Goal: Information Seeking & Learning: Learn about a topic

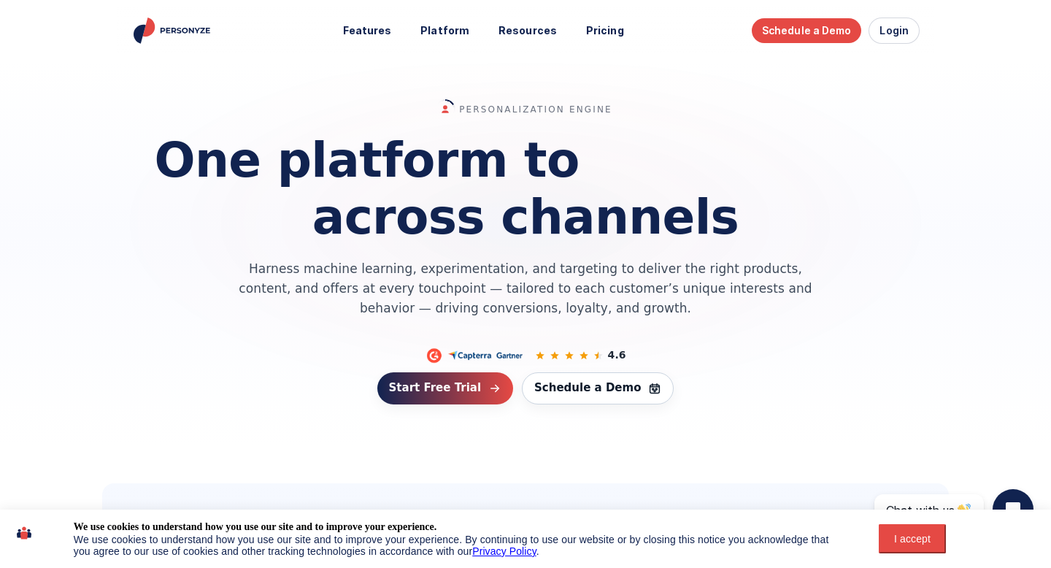
drag, startPoint x: 246, startPoint y: 267, endPoint x: 683, endPoint y: 299, distance: 438.6
click at [683, 299] on p "Harness machine learning, experimentation, and targeting to deliver the right p…" at bounding box center [526, 288] width 600 height 59
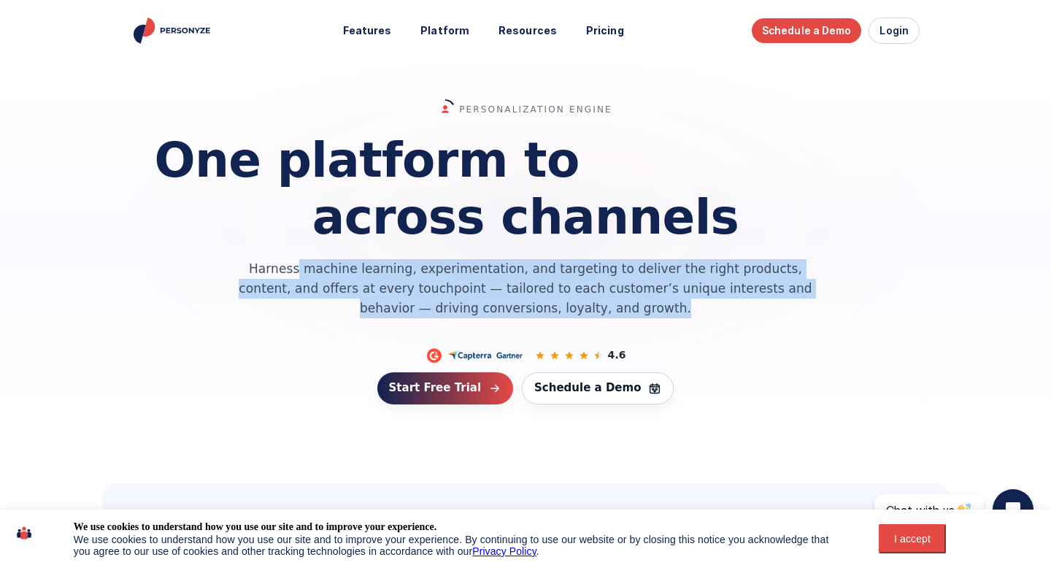
click at [683, 299] on p "Harness machine learning, experimentation, and targeting to deliver the right p…" at bounding box center [526, 288] width 600 height 59
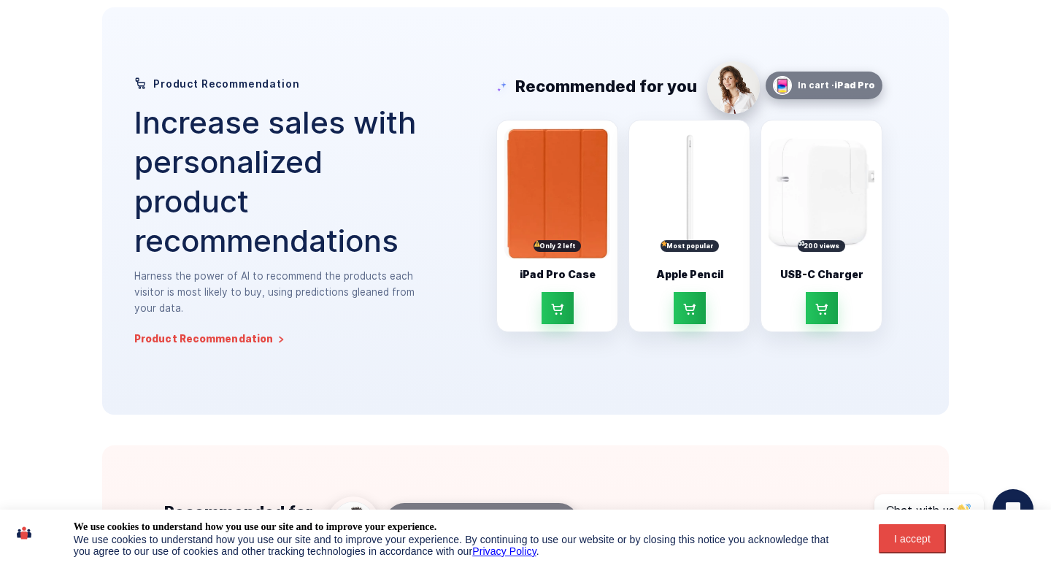
scroll to position [494, 0]
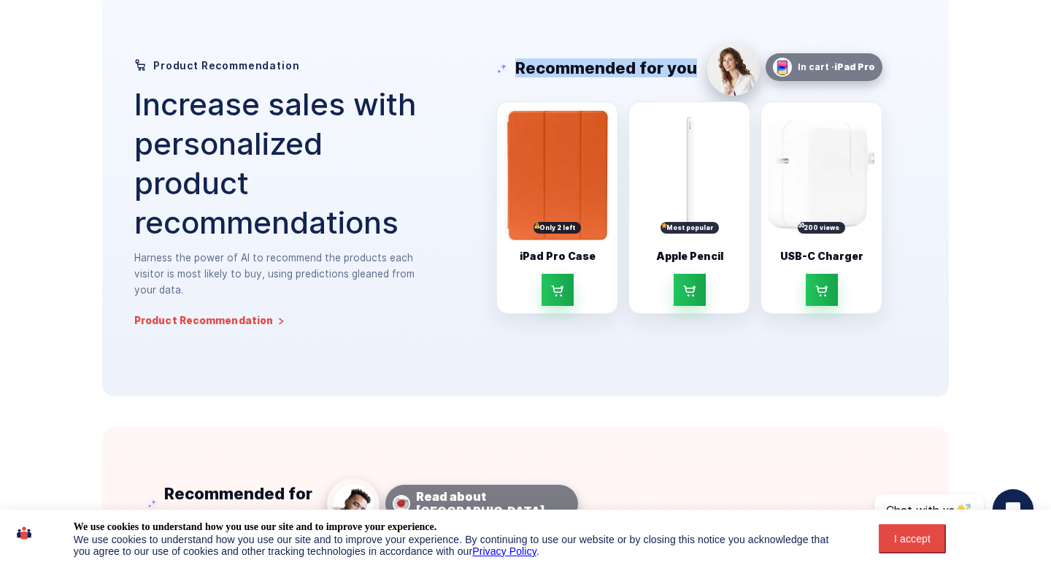
drag, startPoint x: 701, startPoint y: 70, endPoint x: 472, endPoint y: 70, distance: 228.5
click at [472, 70] on div "Recommended for you In cart · iPad Pro Only 2 left iPad Pro Case Most popular A…" at bounding box center [689, 177] width 455 height 313
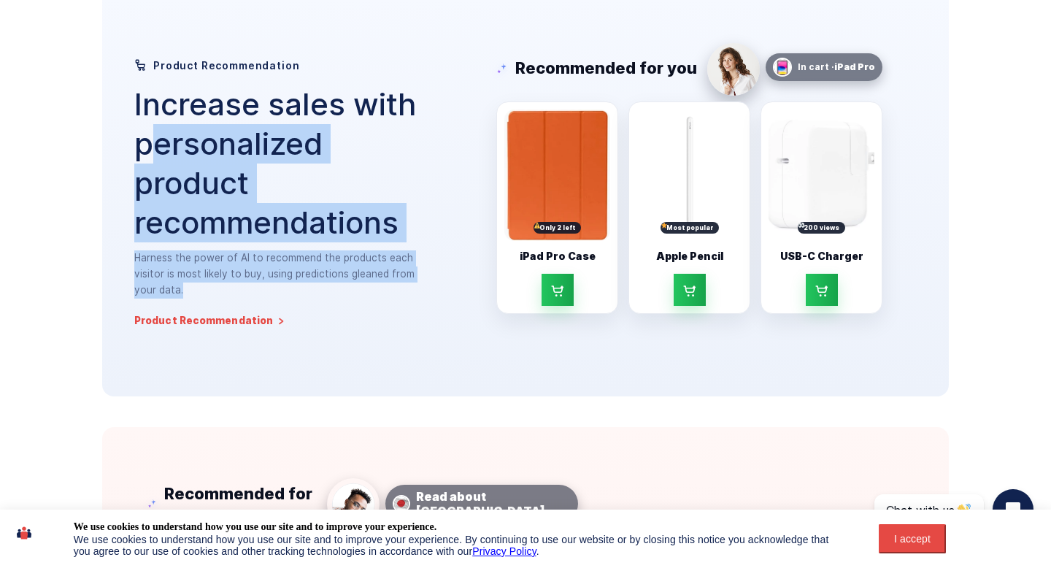
drag, startPoint x: 146, startPoint y: 145, endPoint x: 432, endPoint y: 280, distance: 315.8
click at [432, 280] on div "Product Recommendation Increase sales with personalized product recommendations…" at bounding box center [285, 192] width 303 height 268
click at [429, 278] on p "Harness the power of AI to recommend the products each visitor is most likely t…" at bounding box center [285, 273] width 303 height 47
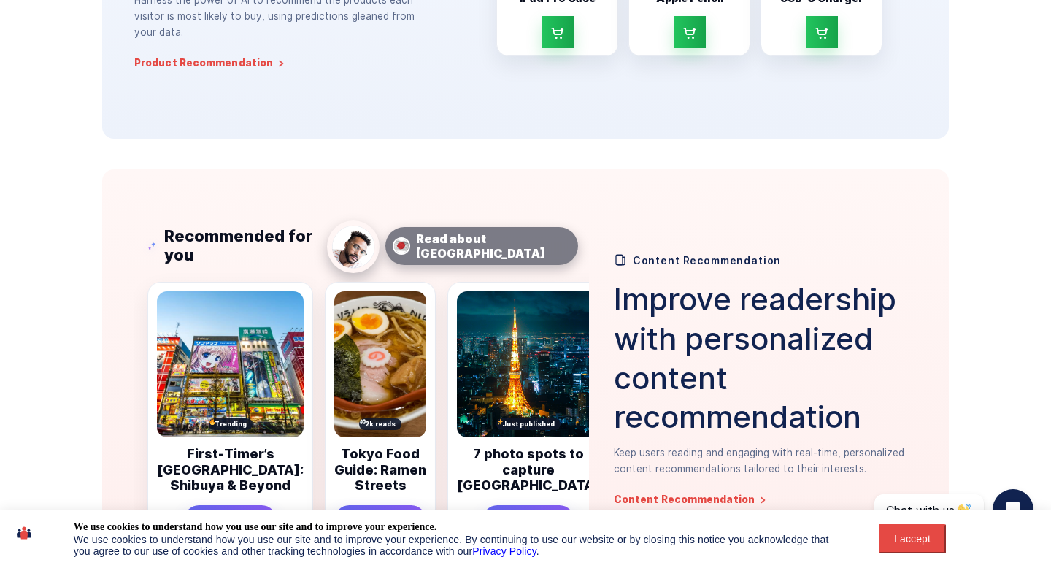
scroll to position [768, 0]
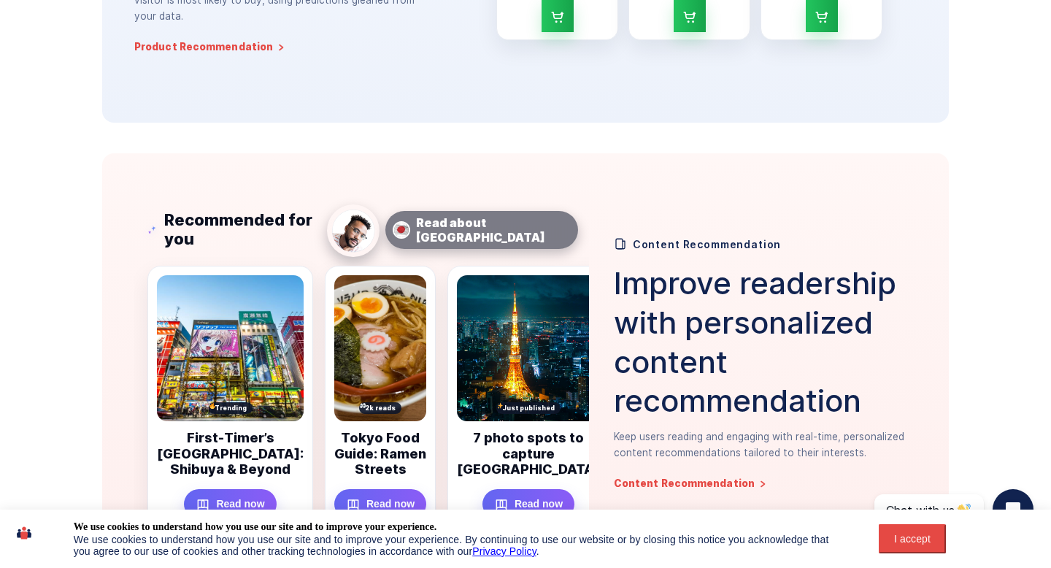
click at [893, 540] on div "I accept" at bounding box center [913, 539] width 50 height 12
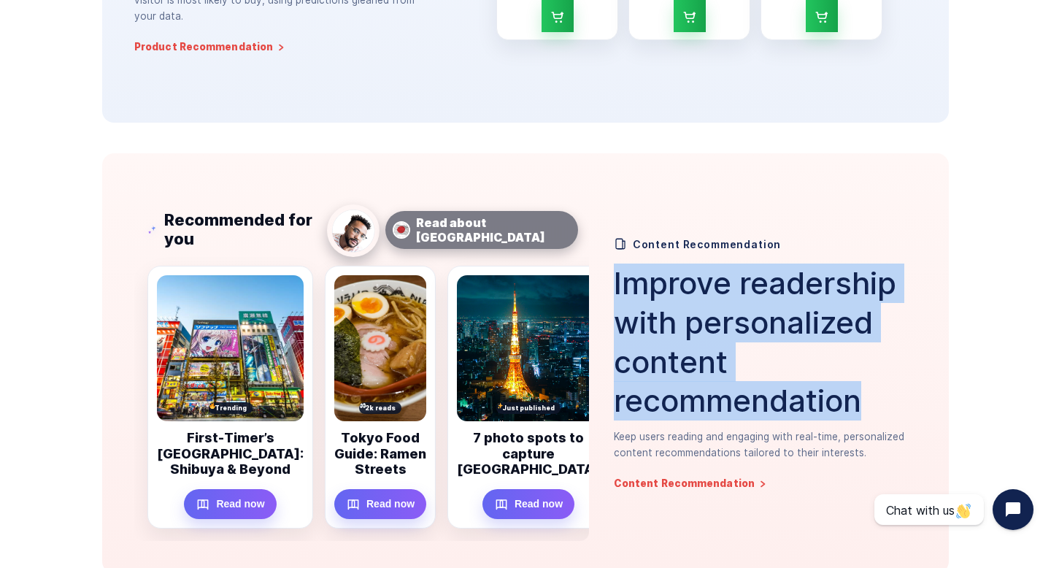
drag, startPoint x: 926, startPoint y: 413, endPoint x: 615, endPoint y: 288, distance: 335.2
click at [615, 288] on article "Recommended for you Read about [GEOGRAPHIC_DATA] Trending First-Timer’s [GEOGRA…" at bounding box center [525, 363] width 847 height 421
click at [615, 288] on h3 "Improve readership with personalized content recommendation" at bounding box center [765, 342] width 303 height 157
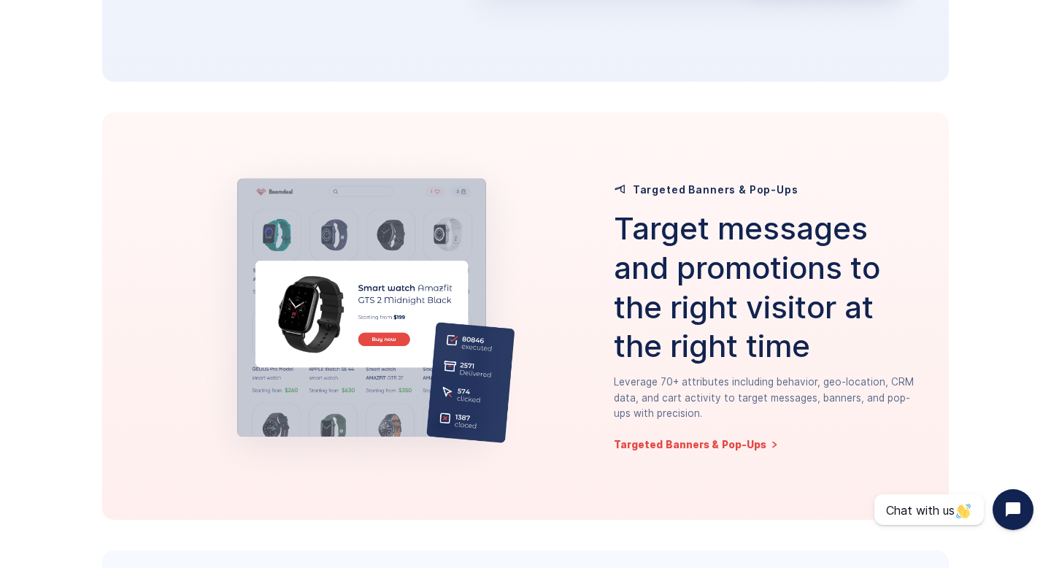
scroll to position [1710, 0]
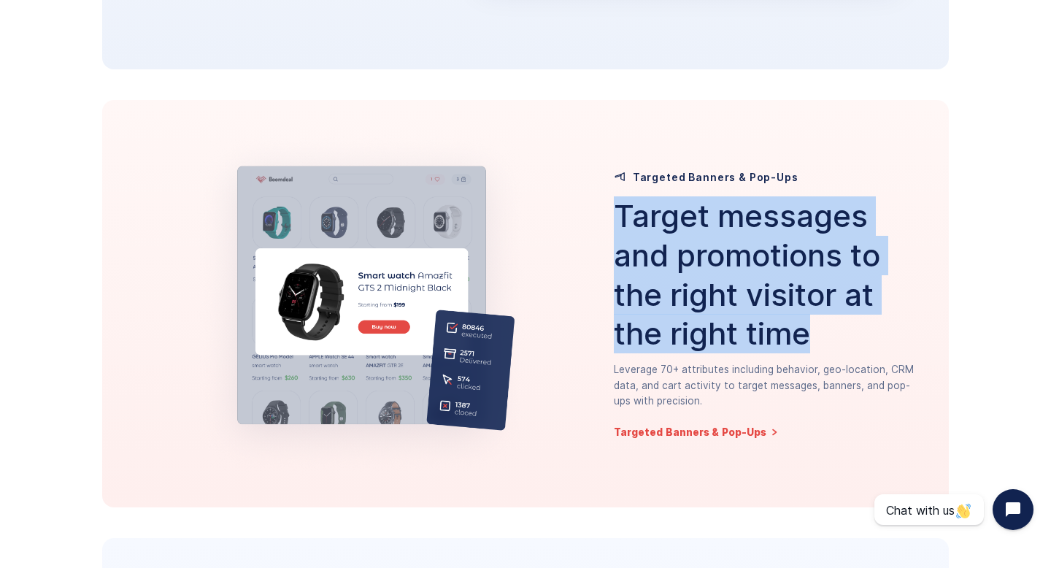
drag, startPoint x: 819, startPoint y: 334, endPoint x: 605, endPoint y: 221, distance: 242.0
click at [605, 221] on article "Targeted Banners & Pop-Ups Target messages and promotions to the right visitor …" at bounding box center [525, 303] width 847 height 407
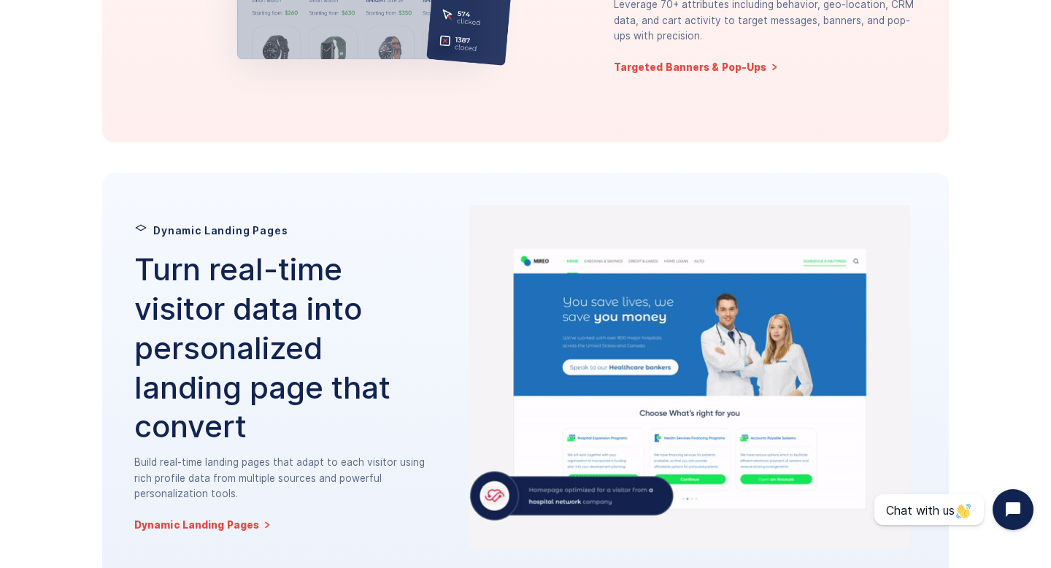
scroll to position [2198, 0]
